Goal: Find specific page/section: Find specific page/section

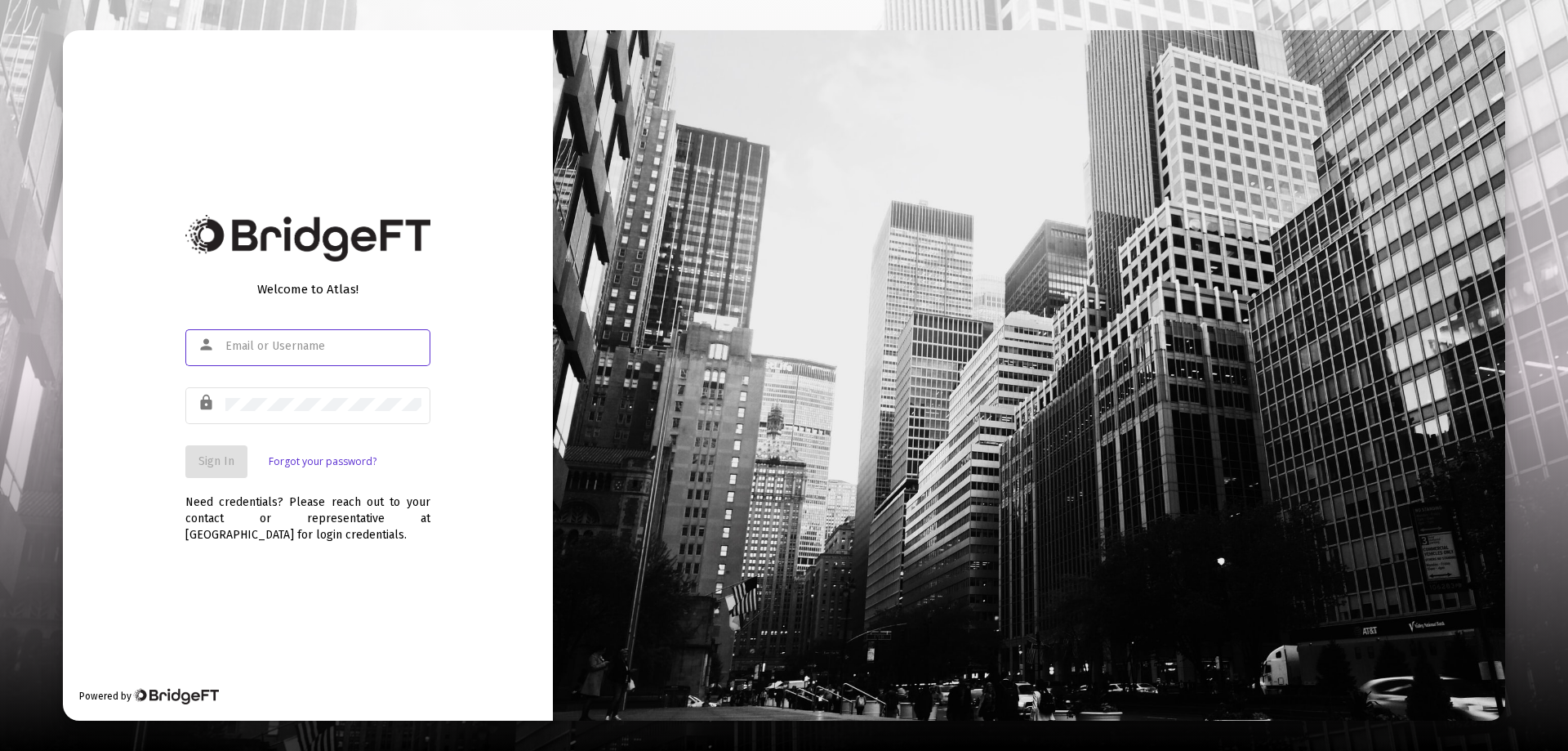
type input "[EMAIL_ADDRESS][DOMAIN_NAME]"
click at [192, 455] on button "Sign In" at bounding box center [217, 461] width 62 height 33
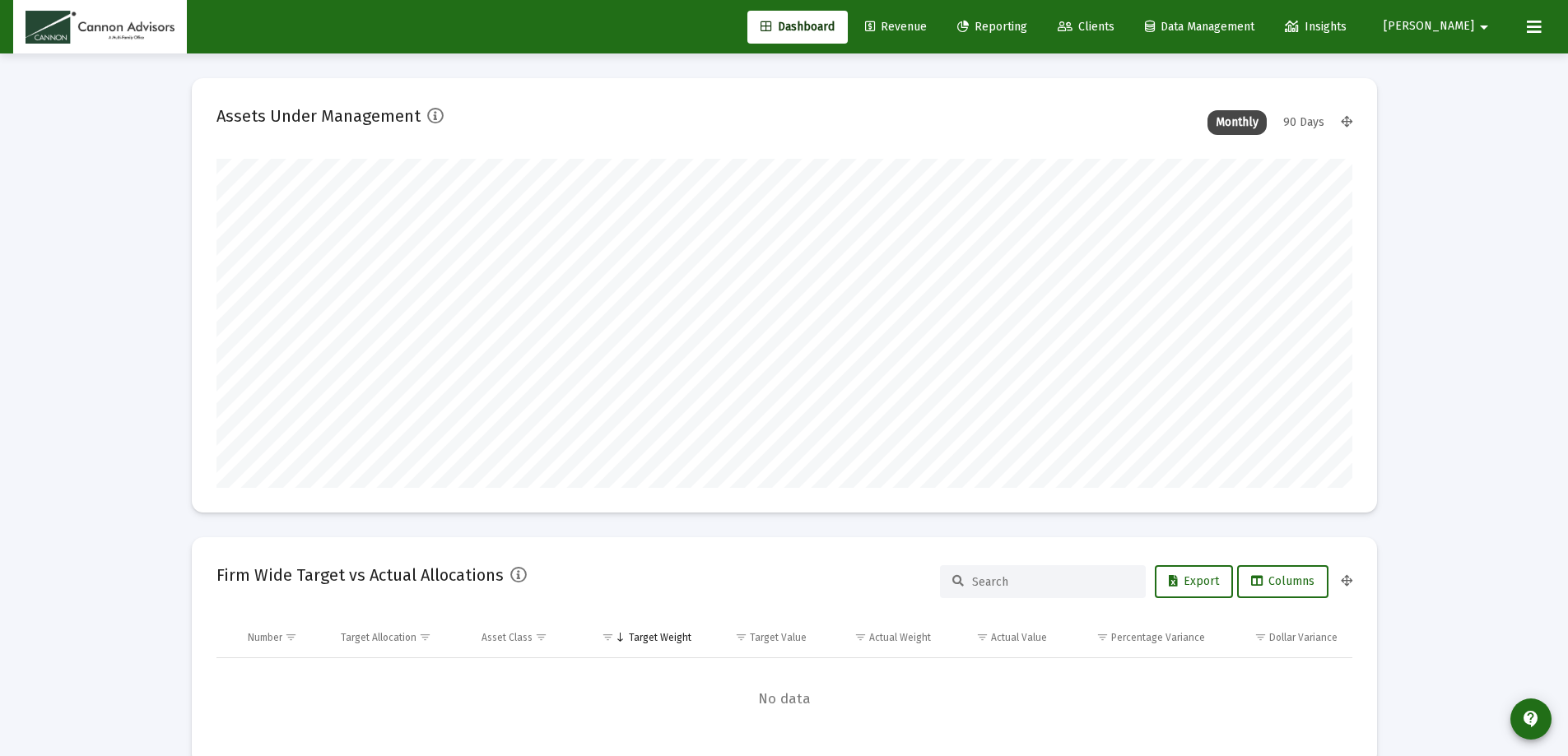
scroll to position [329, 612]
click at [927, 26] on span "Revenue" at bounding box center [896, 26] width 62 height 14
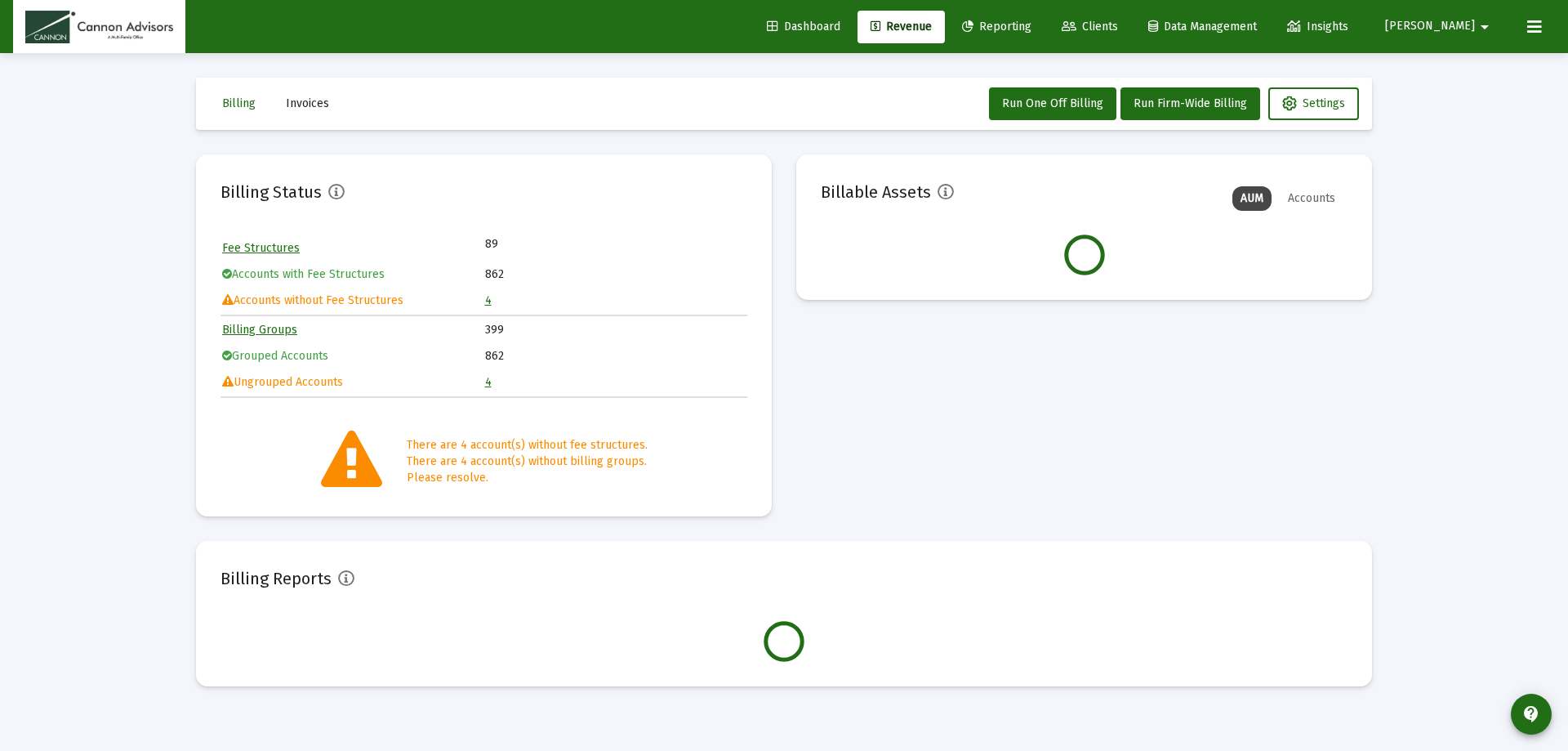
click at [486, 297] on td "4" at bounding box center [616, 301] width 262 height 24
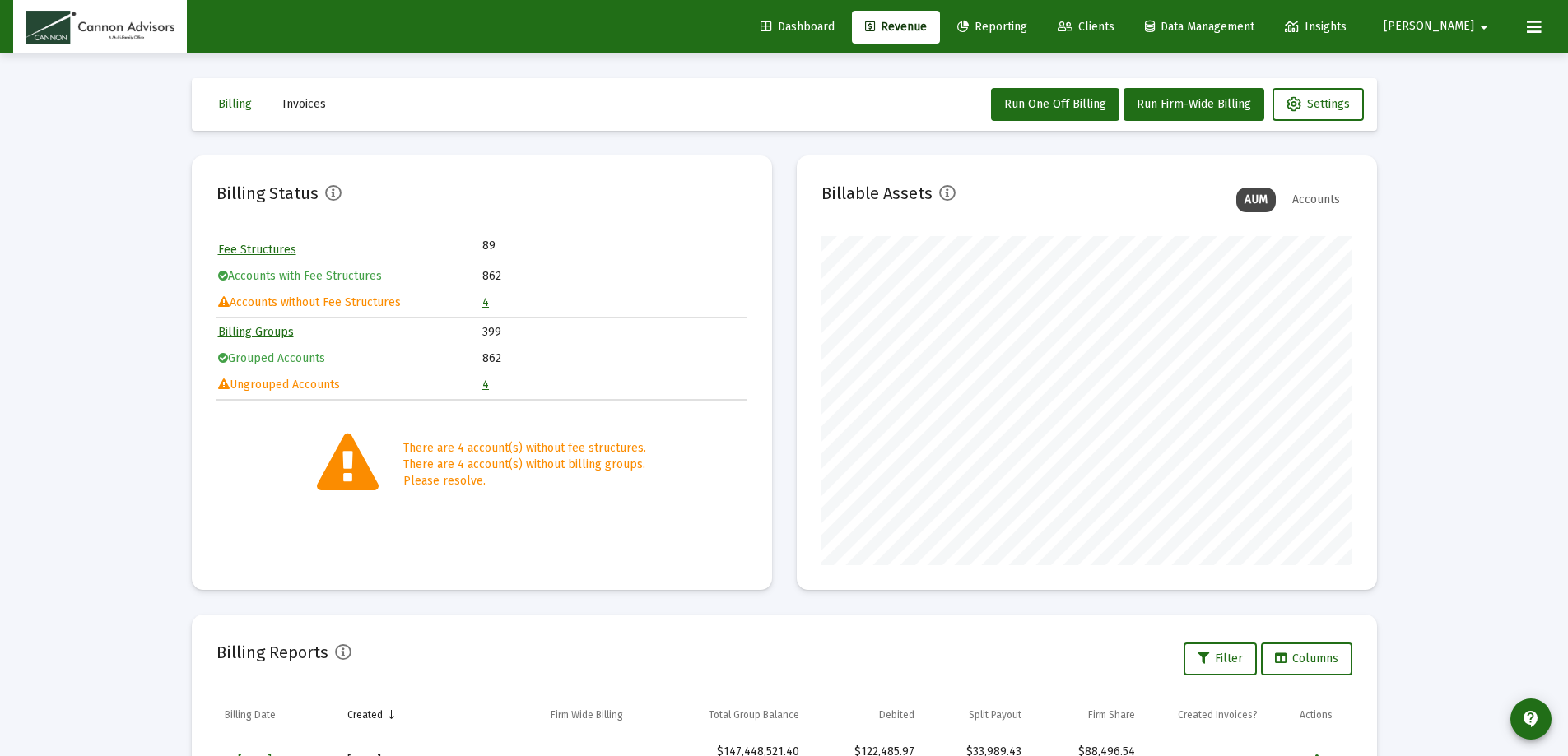
click at [487, 304] on link "4" at bounding box center [486, 302] width 7 height 14
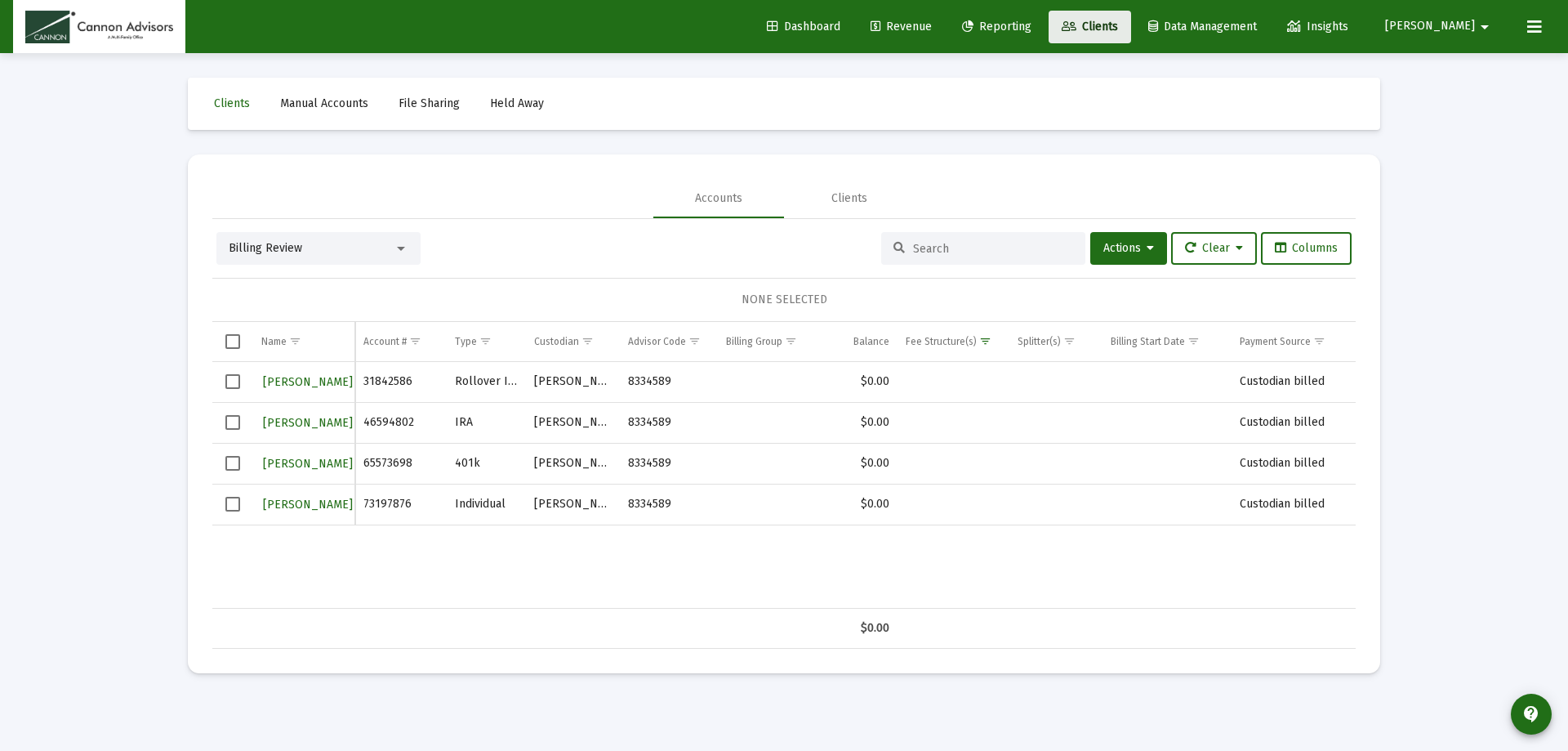
click at [1131, 17] on link "Clients" at bounding box center [1090, 27] width 83 height 33
click at [840, 24] on span "Dashboard" at bounding box center [803, 26] width 73 height 14
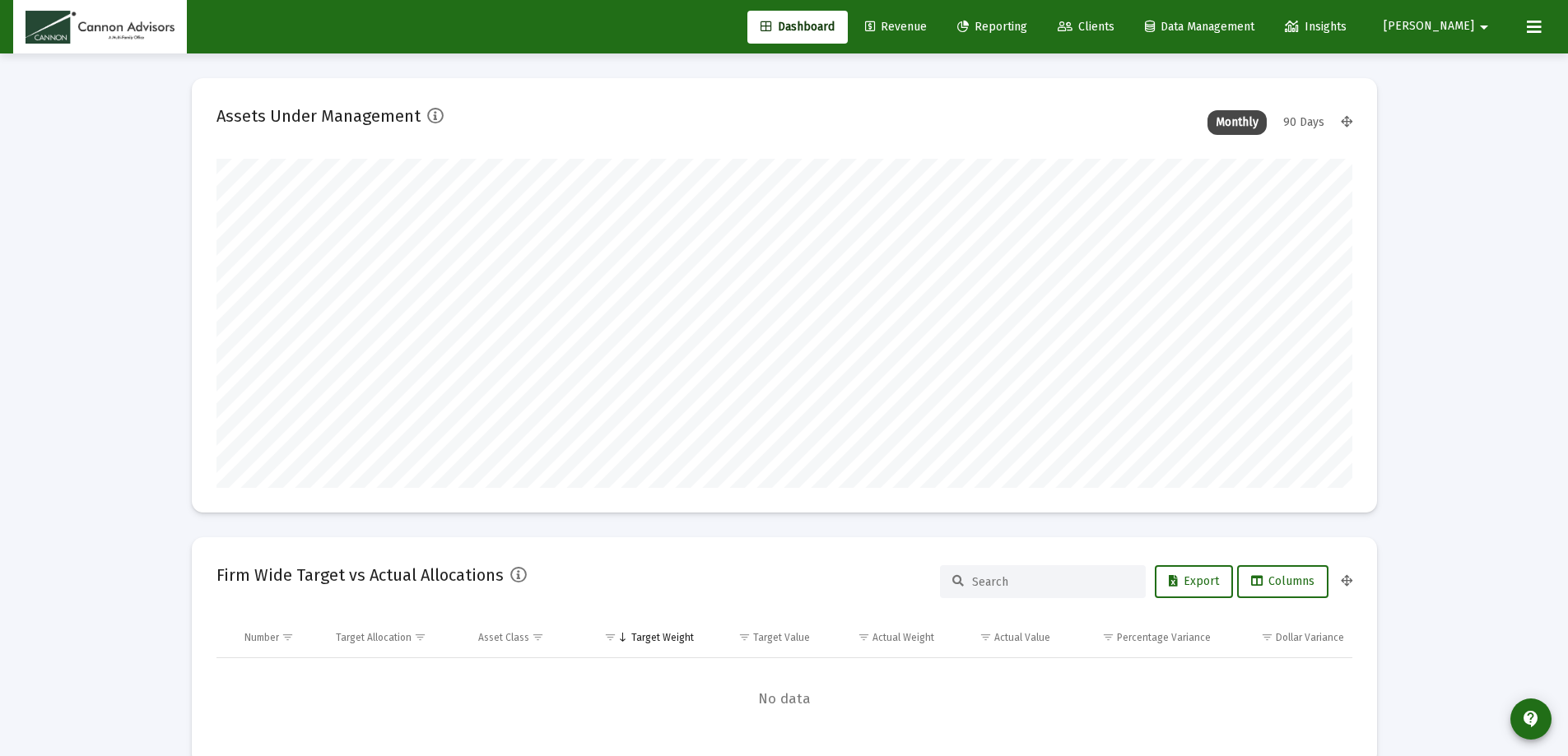
scroll to position [329, 1136]
click at [1115, 25] on span "Clients" at bounding box center [1086, 26] width 57 height 14
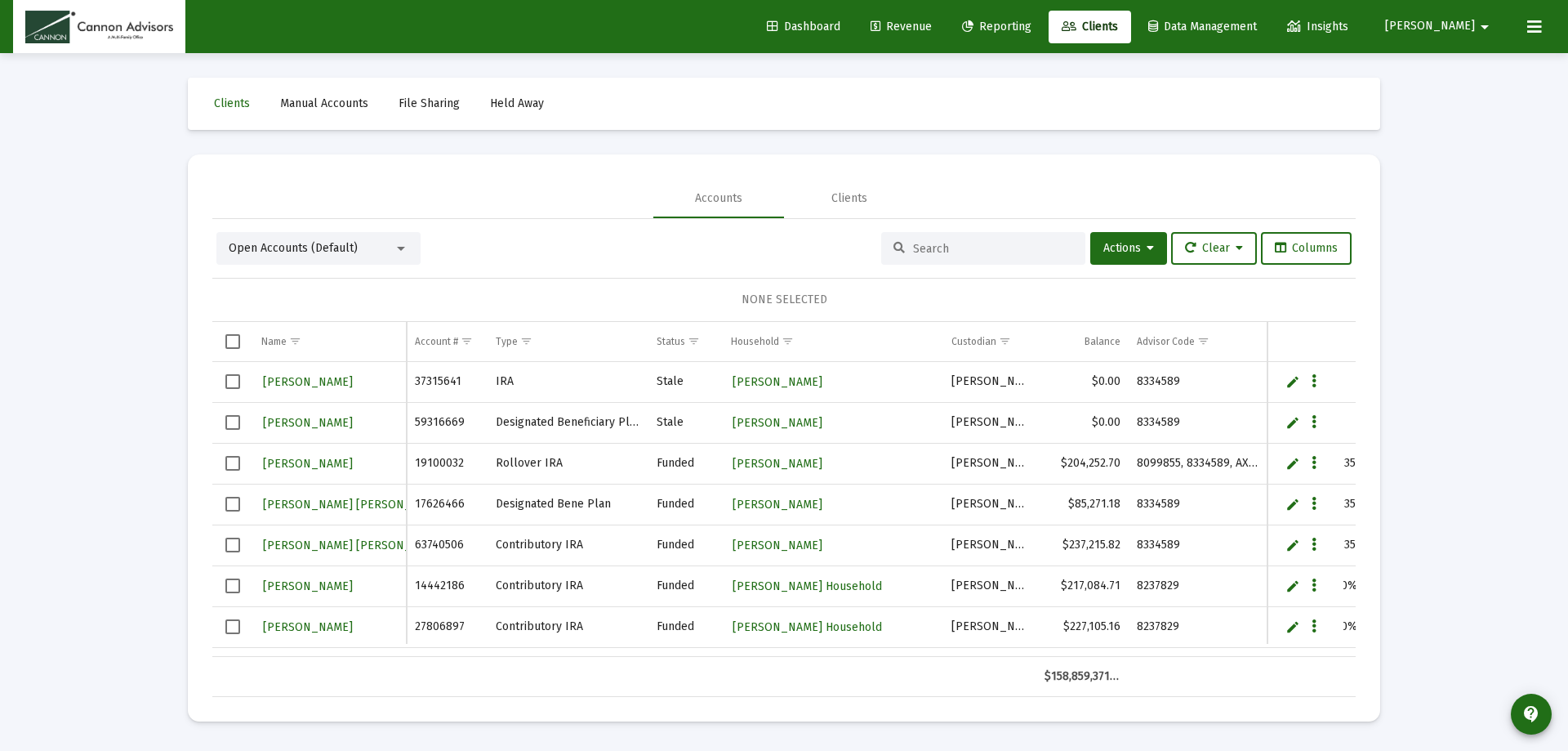
click at [966, 253] on input at bounding box center [994, 248] width 160 height 14
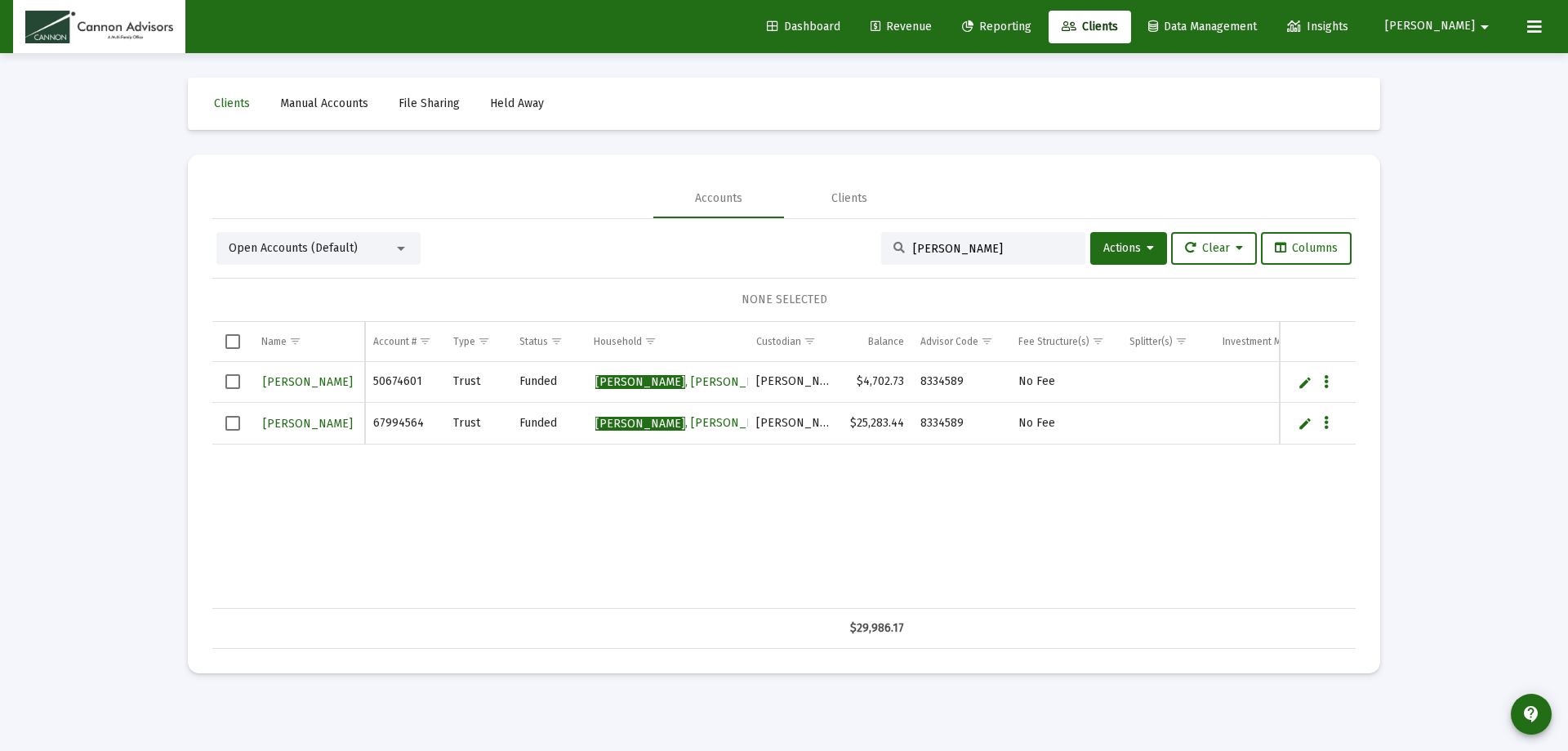
type input "[PERSON_NAME]"
